Goal: Information Seeking & Learning: Learn about a topic

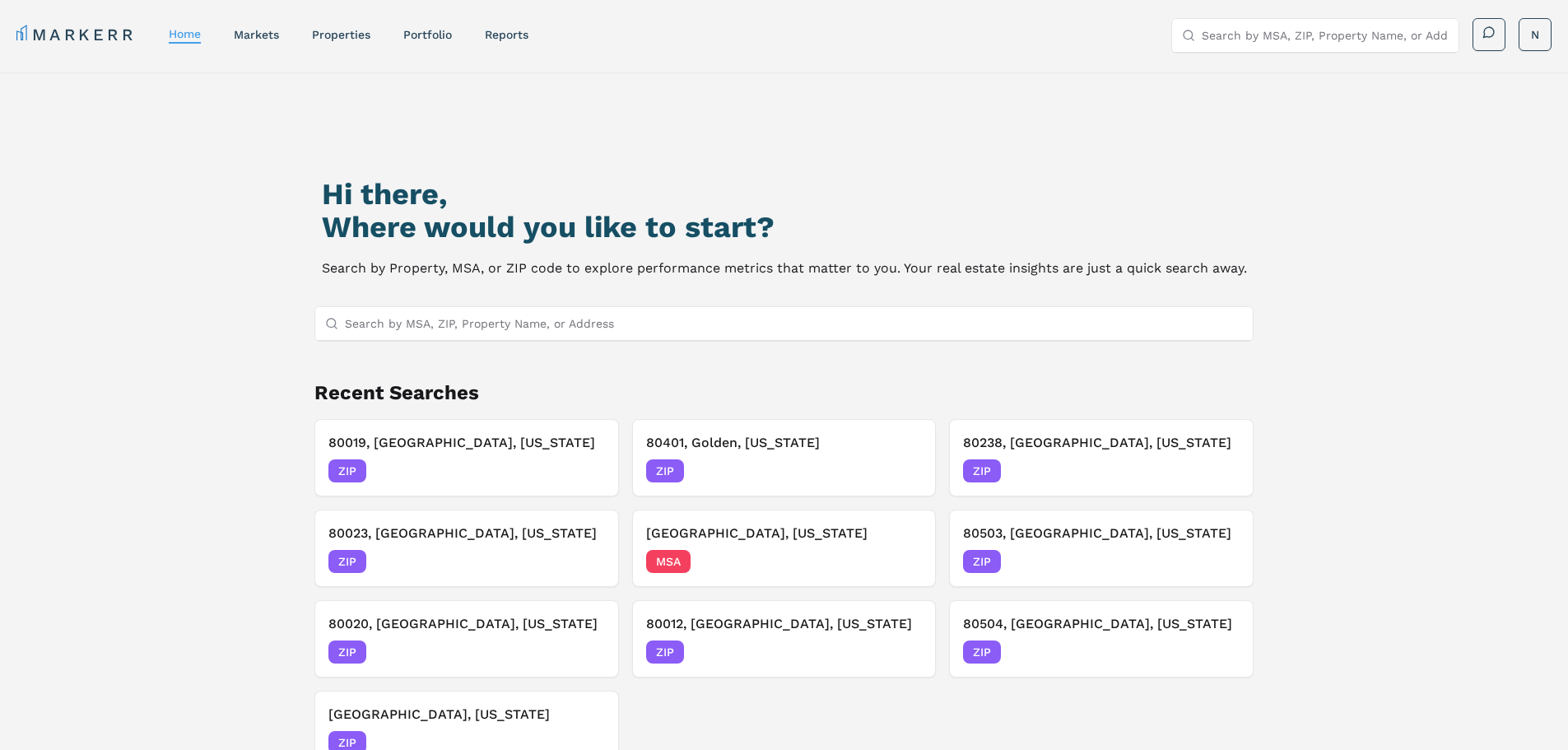
click at [533, 318] on input "Search by MSA, ZIP, Property Name, or Address" at bounding box center [794, 323] width 898 height 33
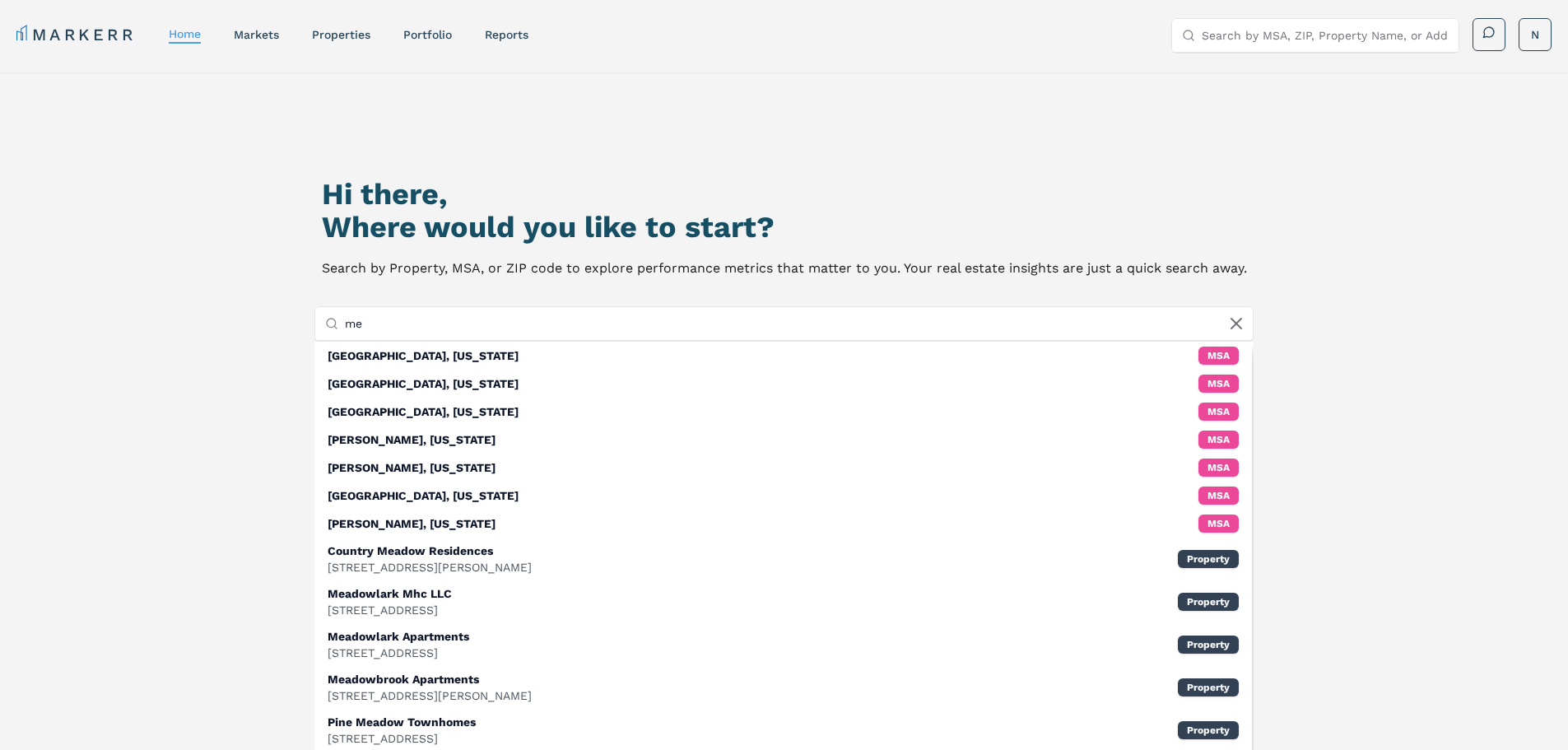
type input "m"
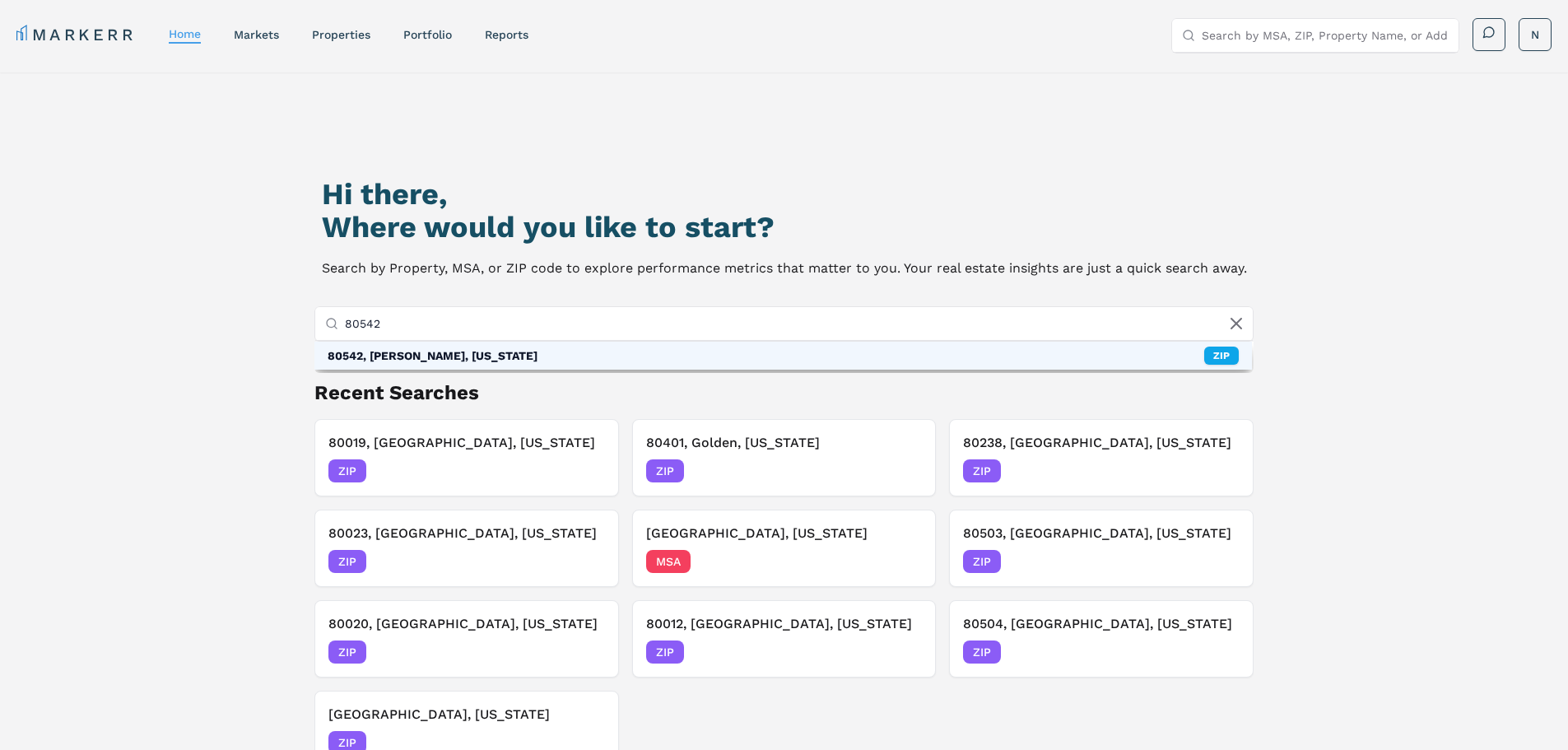
type input "80542"
click at [457, 352] on div "80542, [PERSON_NAME], [US_STATE]" at bounding box center [432, 356] width 210 height 16
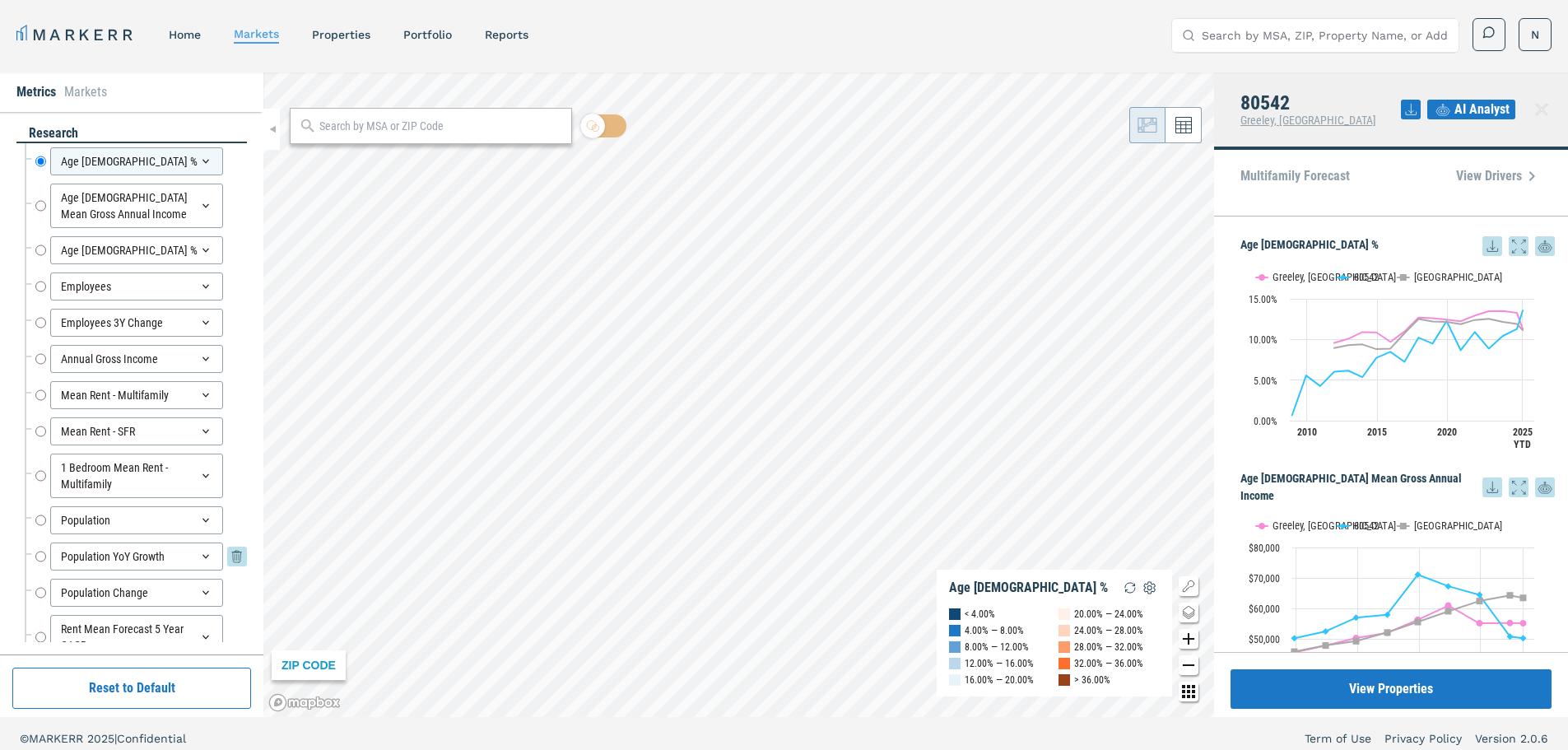
scroll to position [82, 0]
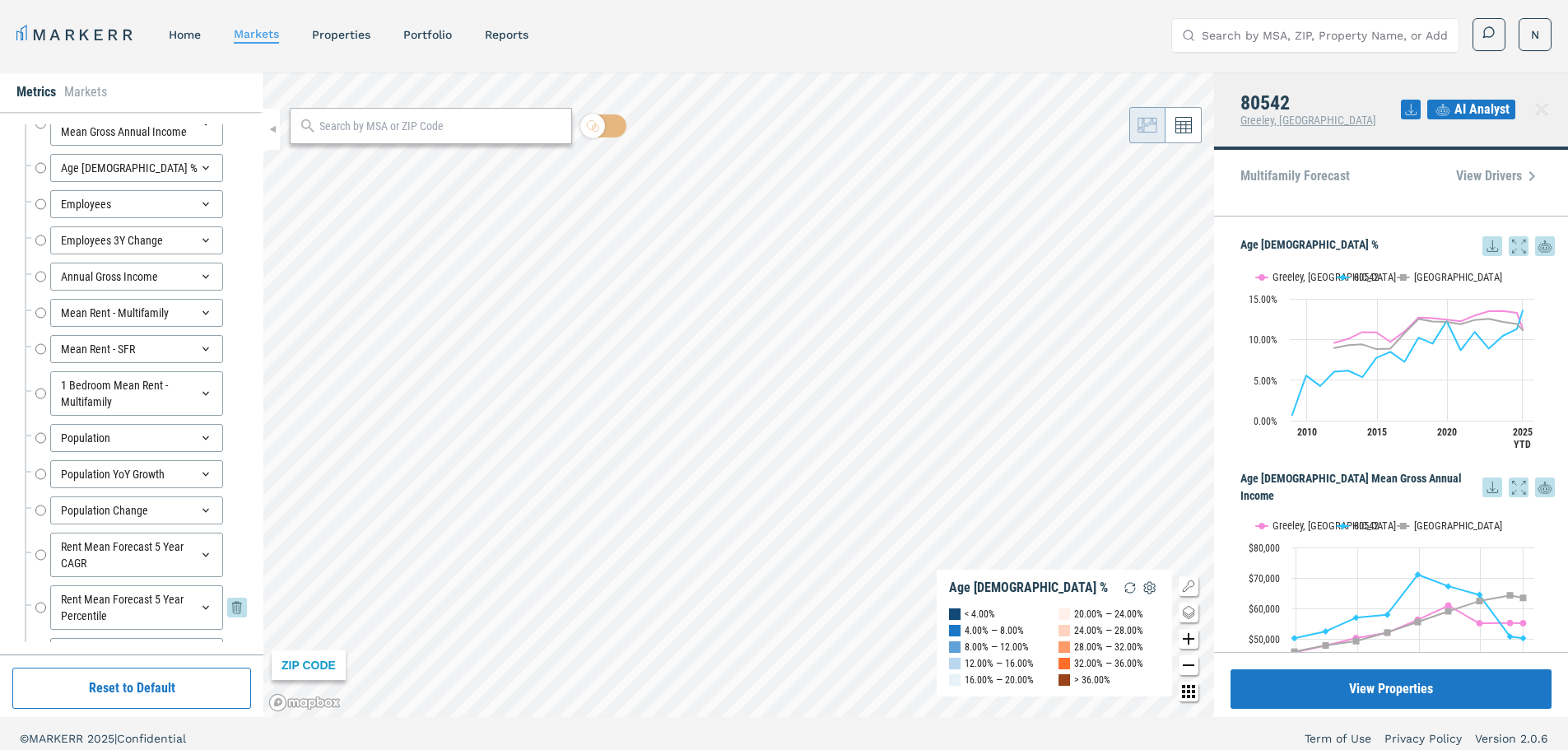
click at [91, 610] on div "Rent Mean Forecast 5 Year Percentile" at bounding box center [137, 607] width 173 height 44
click at [41, 604] on input "Rent Mean Forecast 5 Year Percentile" at bounding box center [41, 607] width 11 height 44
radio input "false"
radio input "true"
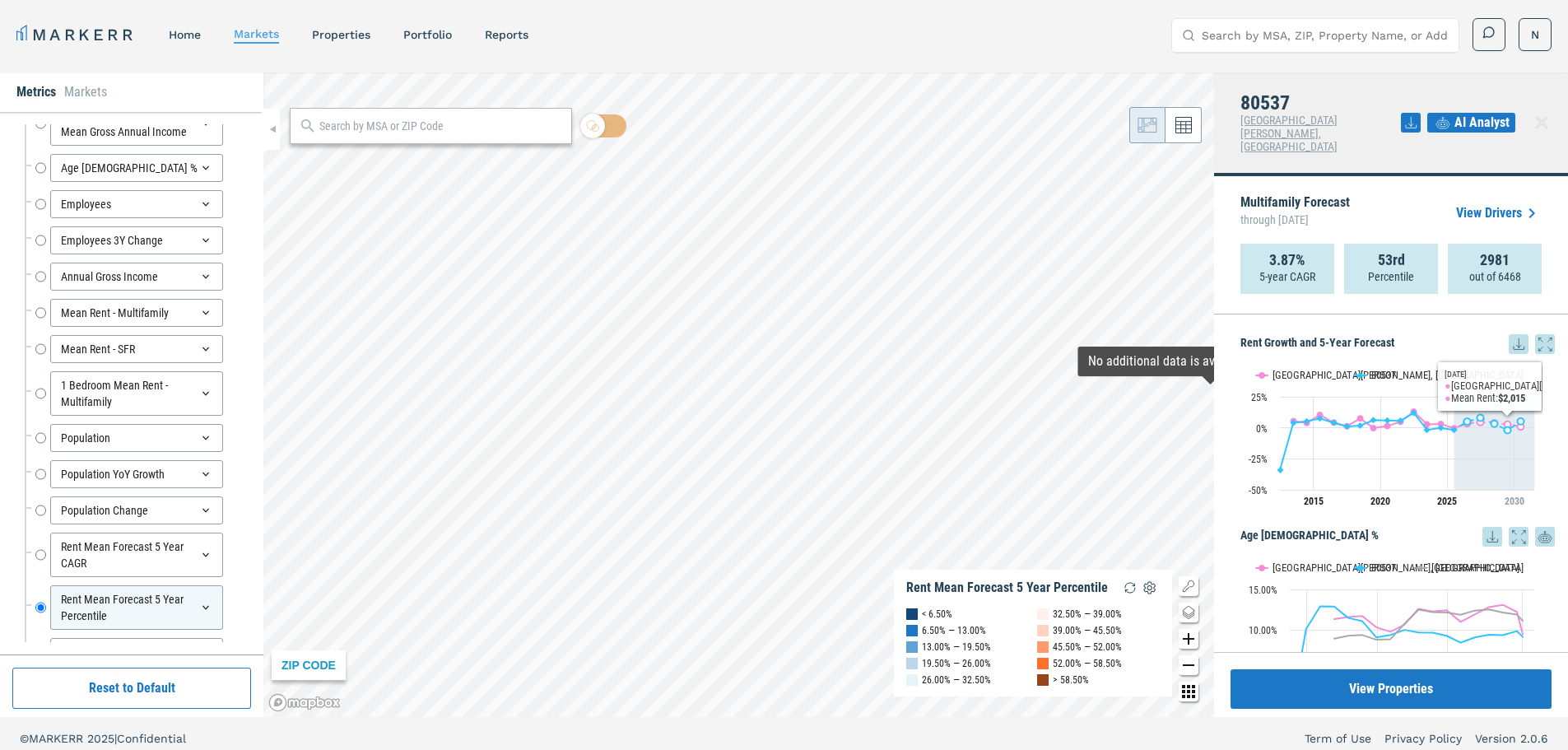
click at [1536, 334] on icon at bounding box center [1545, 344] width 20 height 20
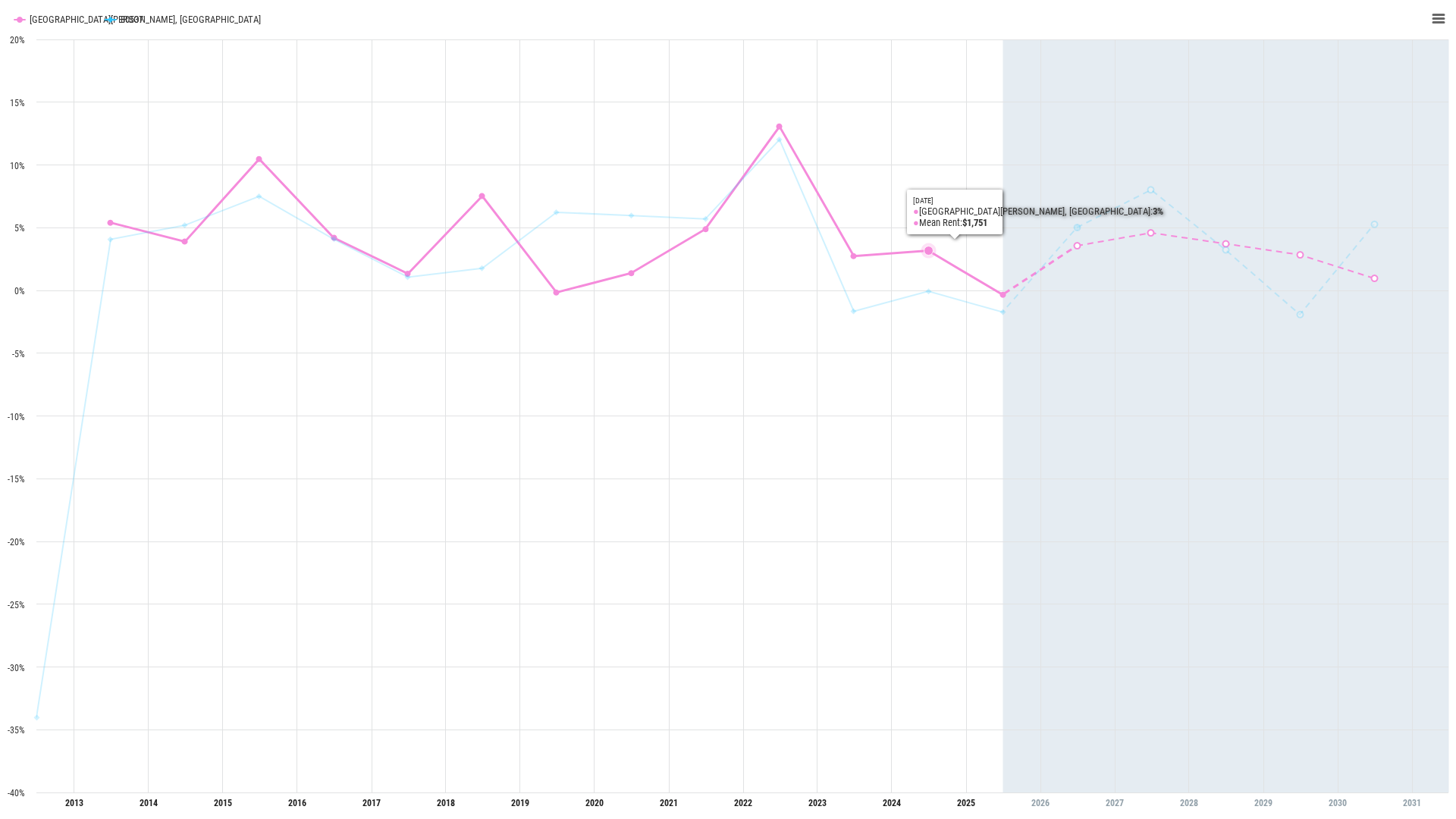
click at [950, 76] on rect "Interactive chart" at bounding box center [728, 409] width 1456 height 819
